Goal: Information Seeking & Learning: Learn about a topic

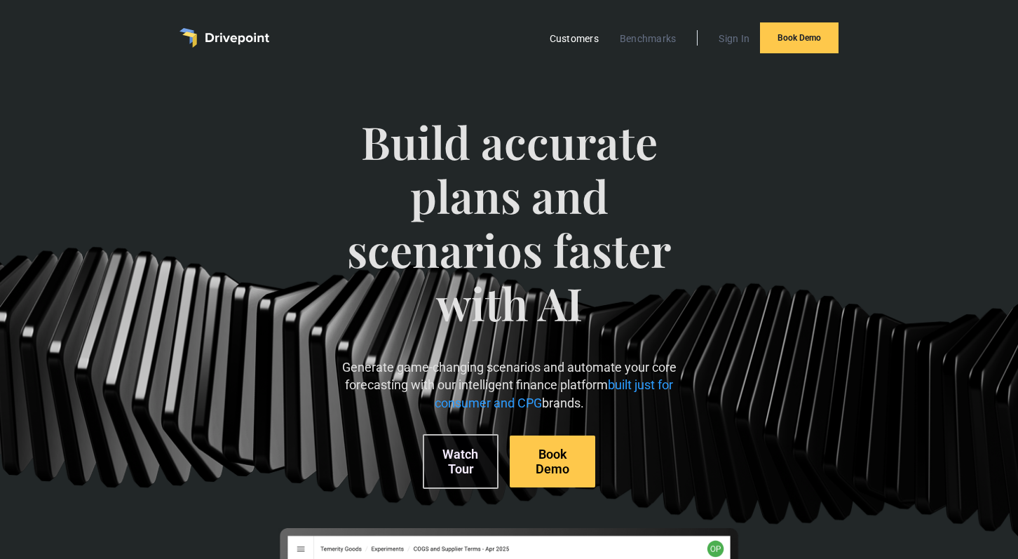
click at [574, 32] on link "Customers" at bounding box center [574, 38] width 63 height 18
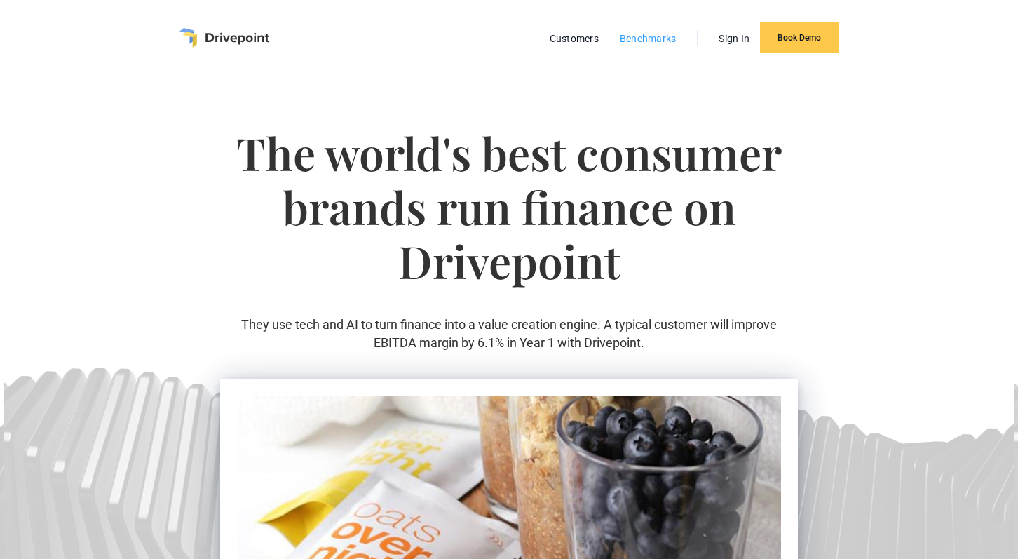
click at [627, 35] on link "Benchmarks" at bounding box center [648, 38] width 71 height 18
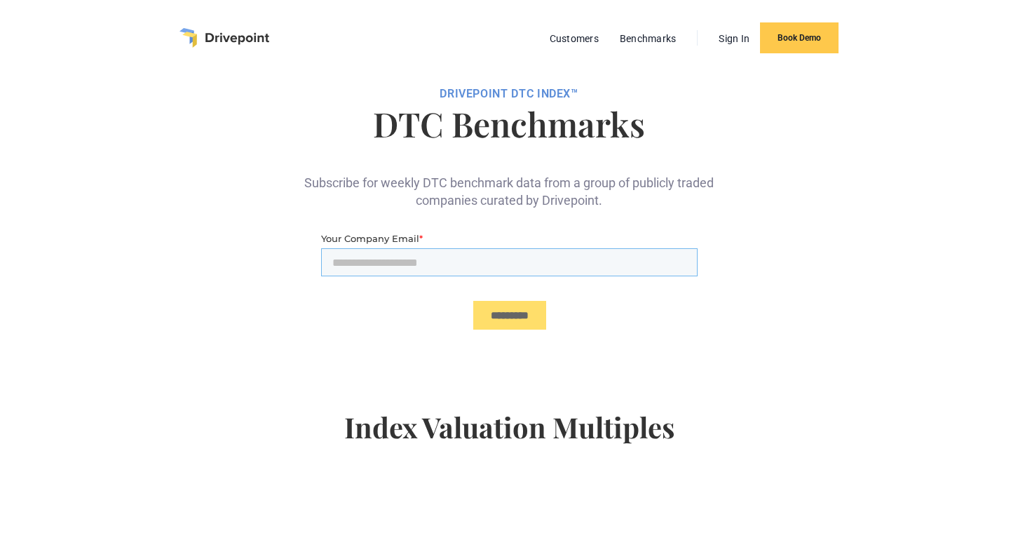
click at [435, 269] on input "Your Company Email *" at bounding box center [509, 262] width 377 height 28
type input "**********"
click at [500, 311] on input "*********" at bounding box center [509, 315] width 73 height 29
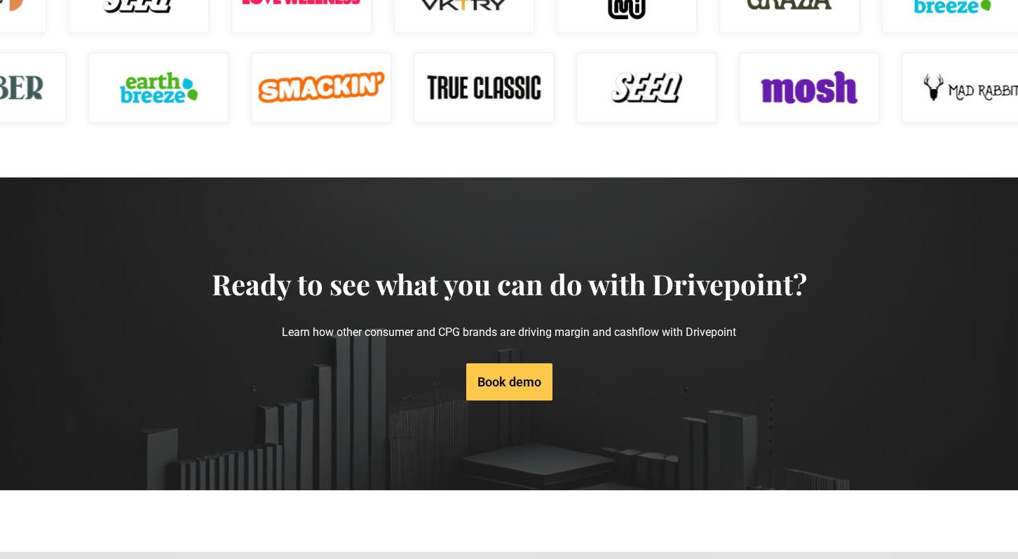
scroll to position [2229, 0]
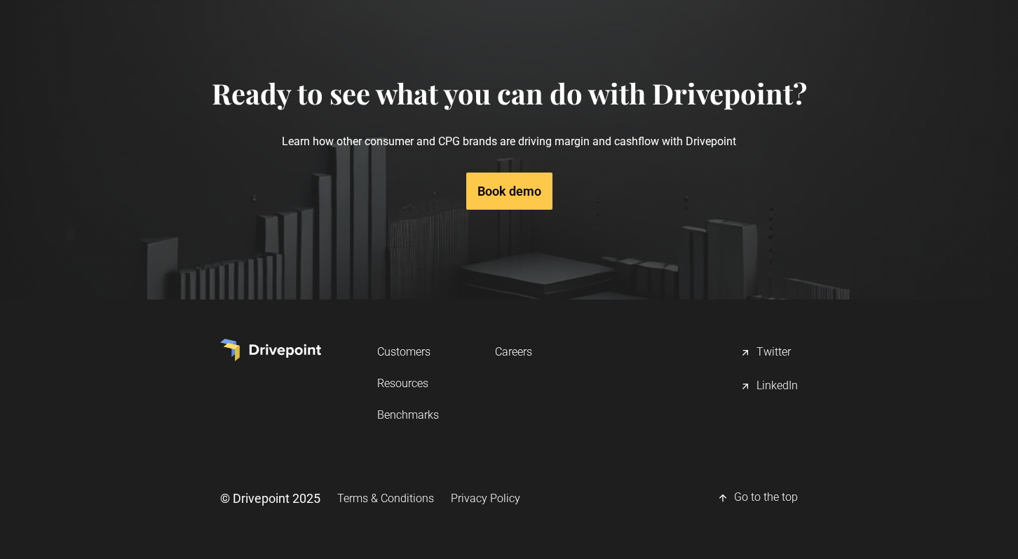
click at [412, 379] on link "Resources" at bounding box center [408, 383] width 62 height 26
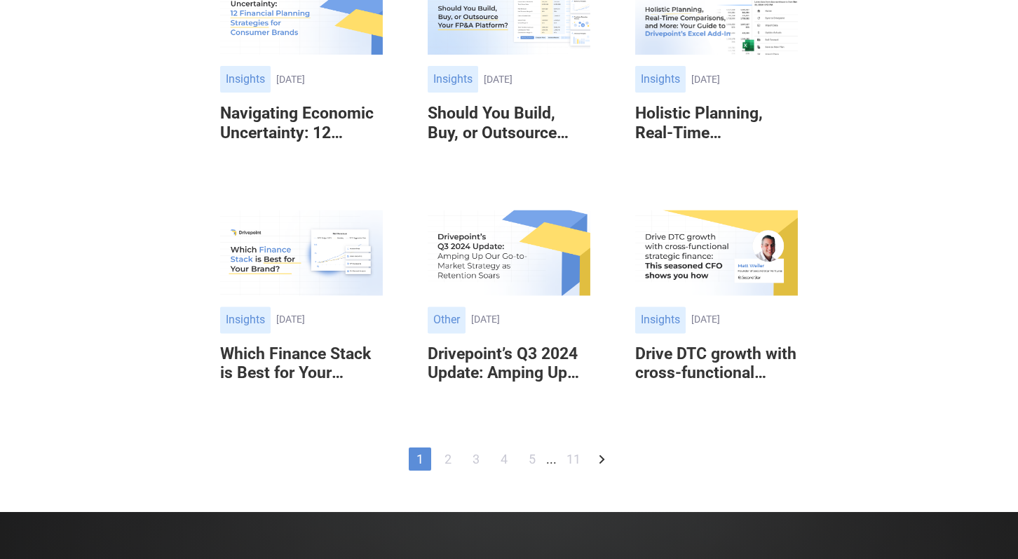
scroll to position [863, 0]
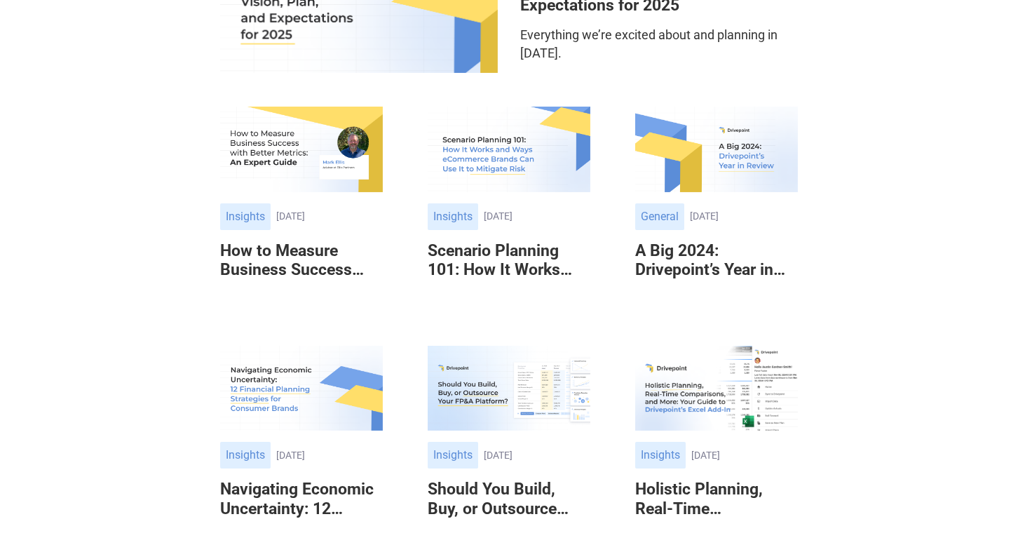
scroll to position [0, 0]
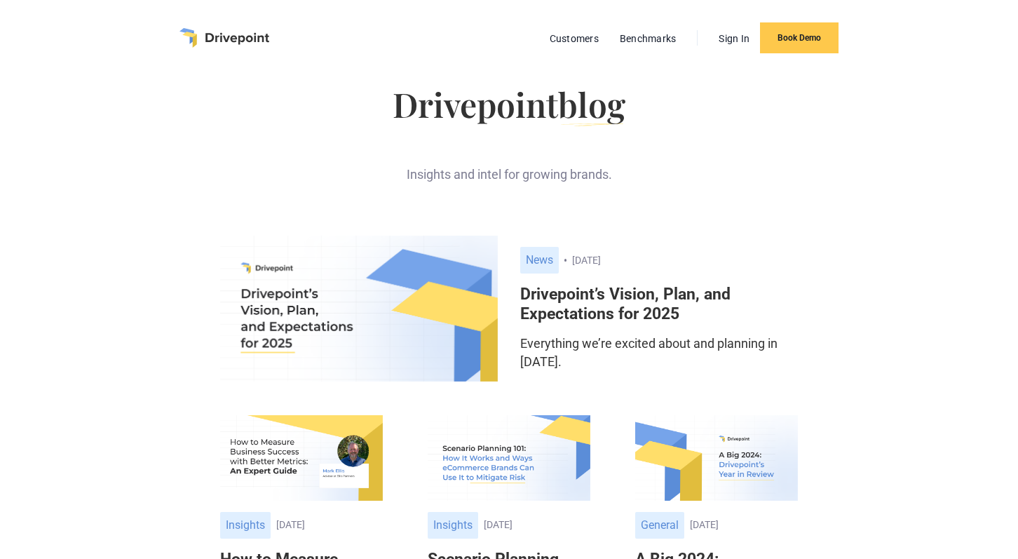
click at [215, 41] on img "home" at bounding box center [225, 38] width 90 height 20
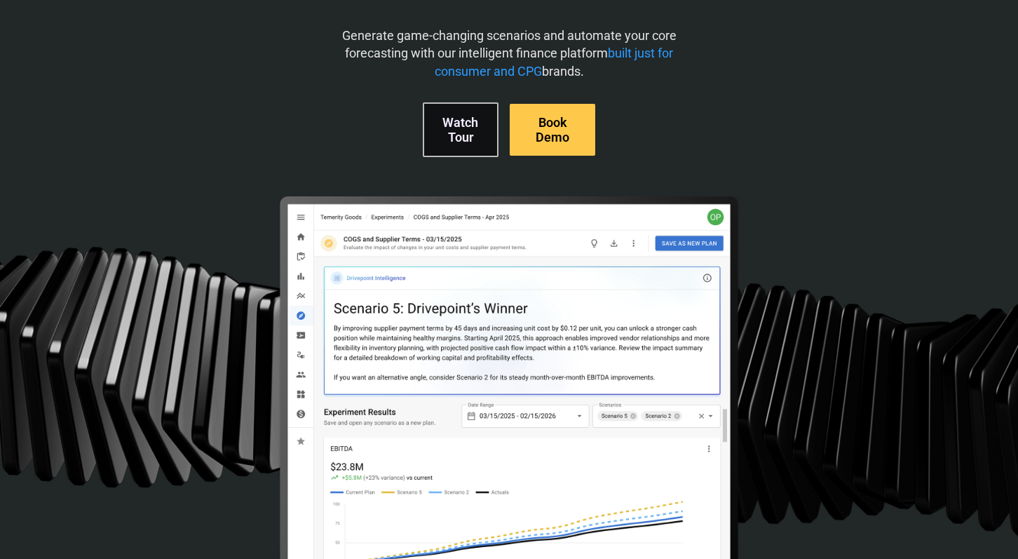
scroll to position [215, 0]
